Goal: Task Accomplishment & Management: Manage account settings

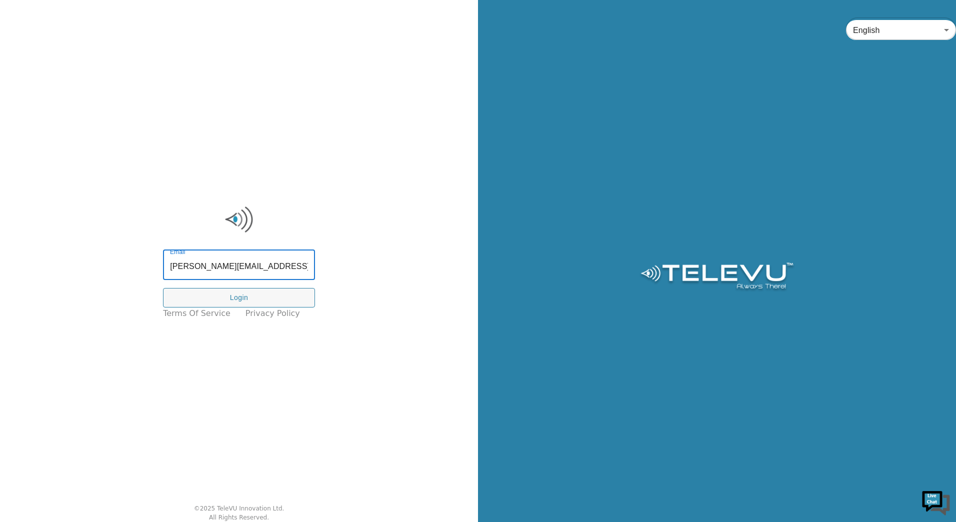
type input "tracy.macisaac@nshealth.ca"
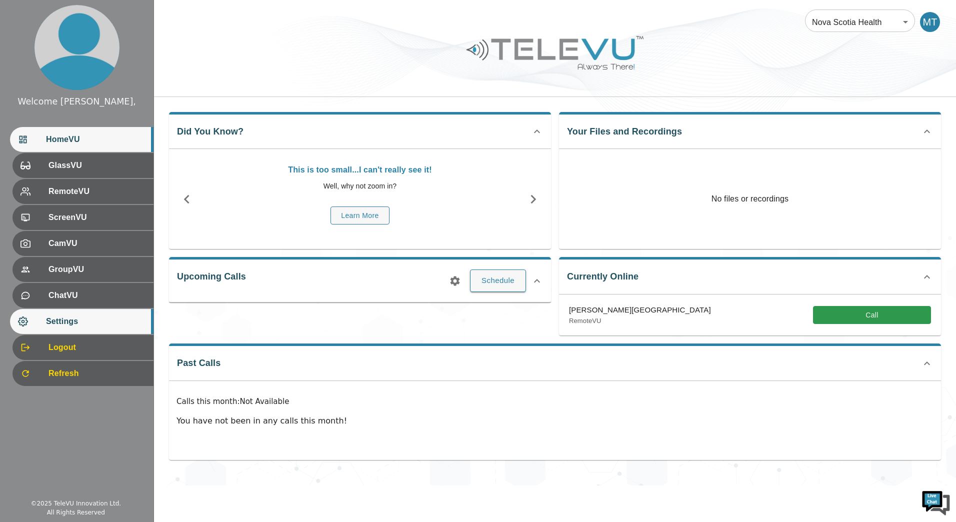
click at [67, 314] on div "Settings" at bounding box center [81, 321] width 143 height 25
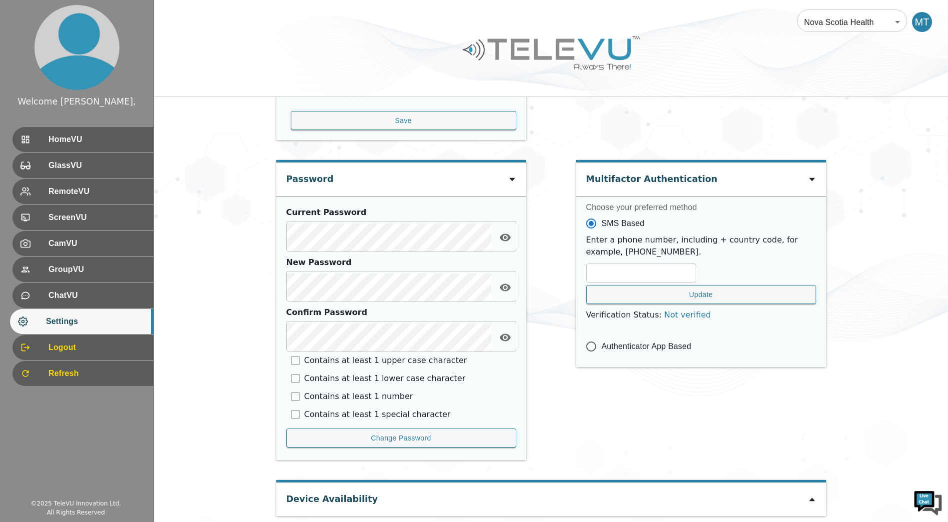
scroll to position [364, 0]
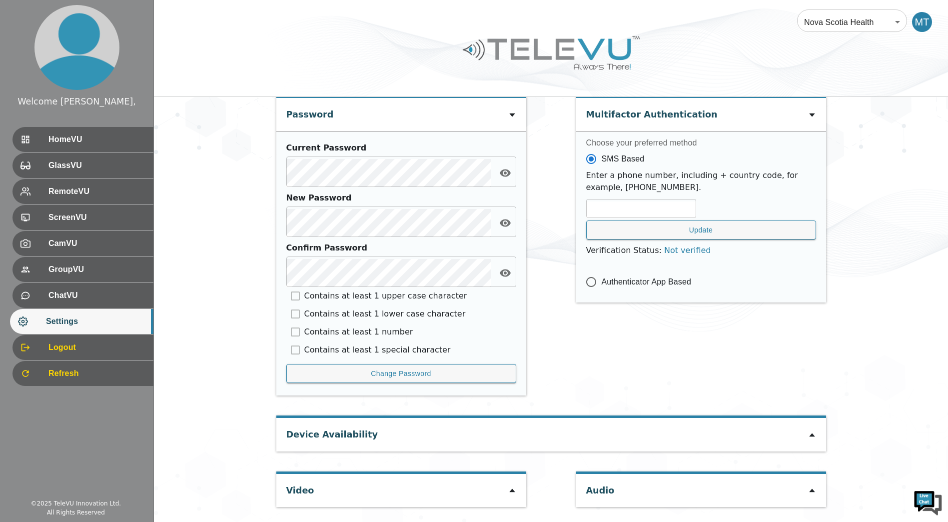
click at [808, 438] on icon at bounding box center [812, 435] width 8 height 8
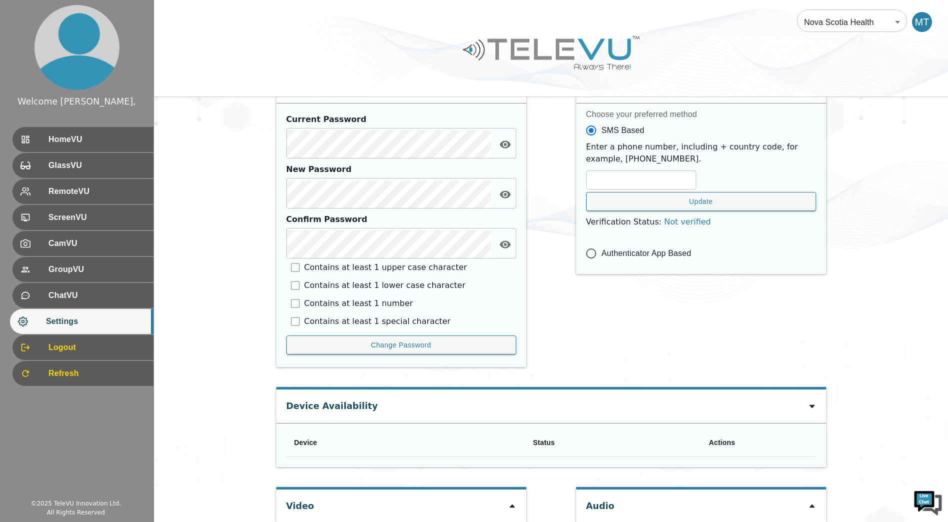
scroll to position [408, 0]
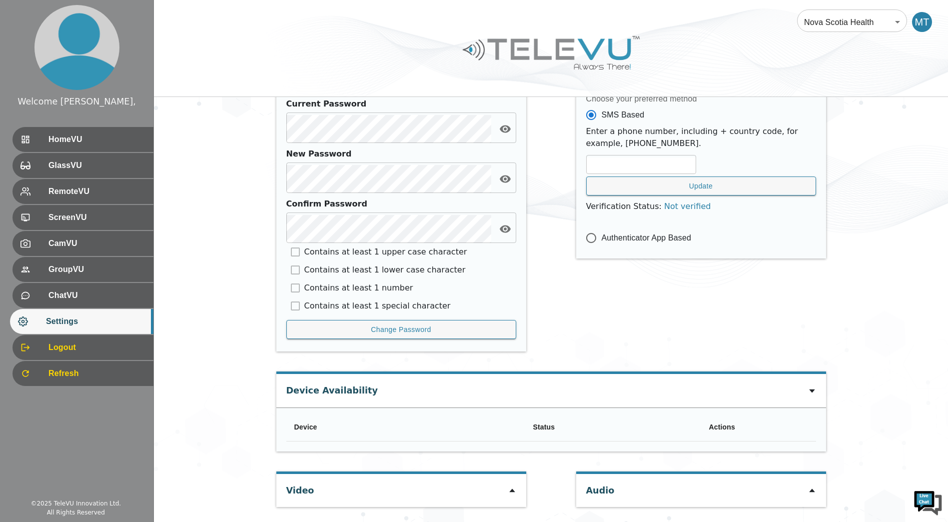
drag, startPoint x: 502, startPoint y: 491, endPoint x: 507, endPoint y: 487, distance: 6.4
click at [502, 491] on div "Video" at bounding box center [401, 490] width 250 height 33
click at [513, 491] on icon at bounding box center [512, 490] width 8 height 8
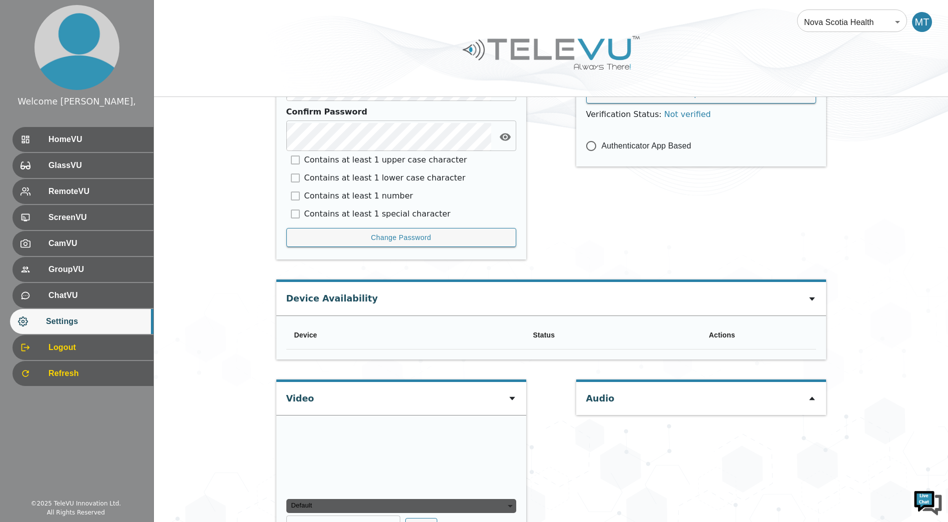
scroll to position [549, 0]
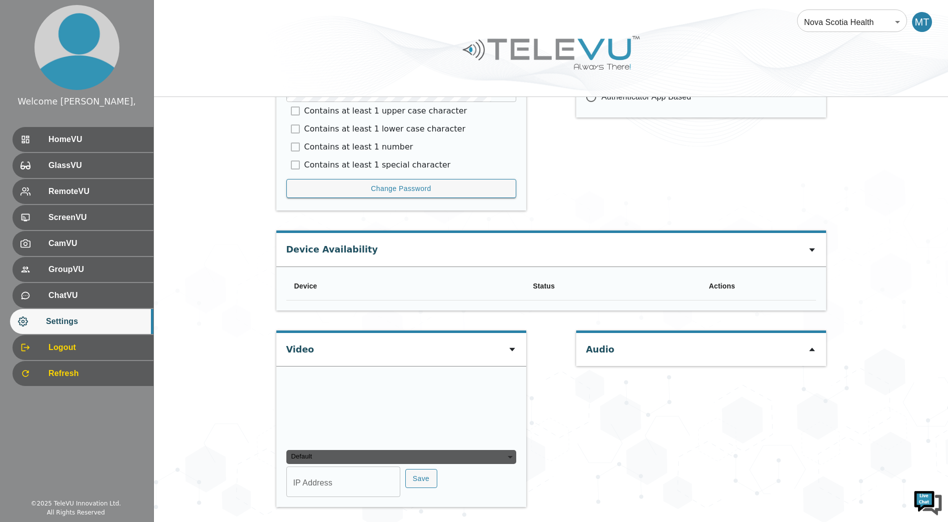
click at [805, 350] on div "Audio" at bounding box center [701, 349] width 250 height 33
click at [320, 489] on input "IP Address" at bounding box center [343, 483] width 114 height 28
type input "c"
type input "COM8"
click at [417, 477] on button "Save" at bounding box center [421, 478] width 32 height 19
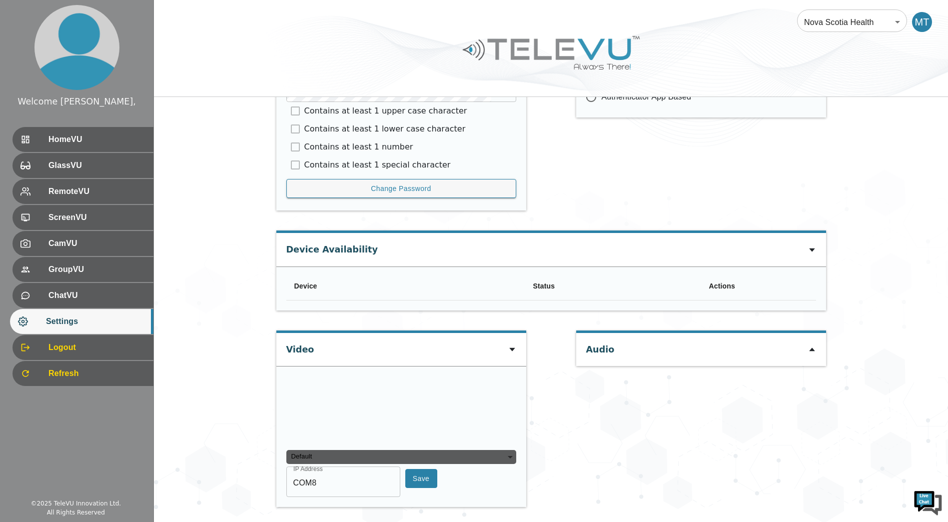
click at [412, 475] on button "Save" at bounding box center [421, 478] width 32 height 19
click at [502, 457] on div "Default" at bounding box center [401, 457] width 230 height 14
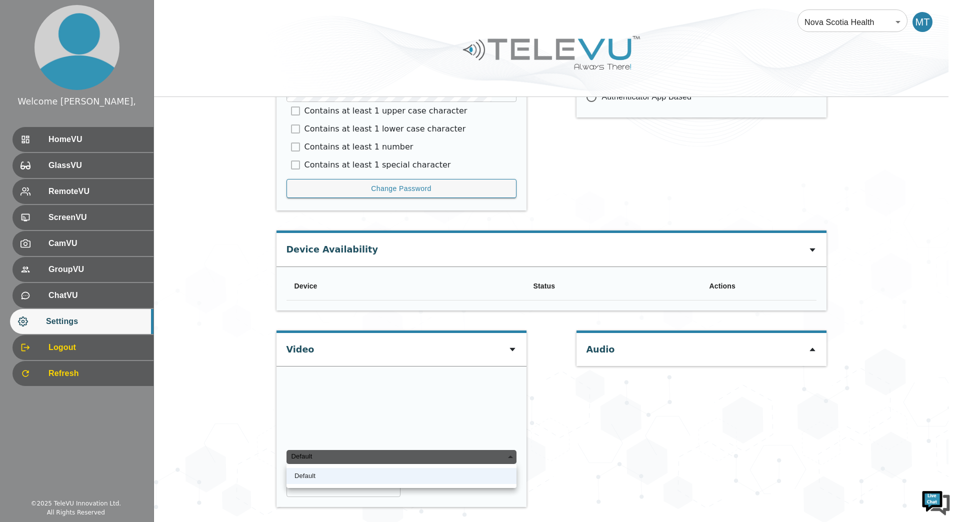
click at [502, 457] on div "Default" at bounding box center [401, 457] width 230 height 14
click at [466, 475] on li "Default" at bounding box center [401, 476] width 230 height 16
